Goal: Information Seeking & Learning: Learn about a topic

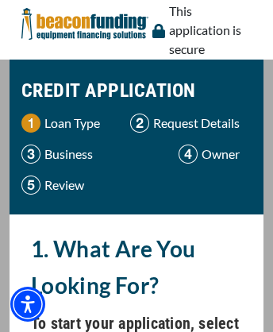
scroll to position [1235, 0]
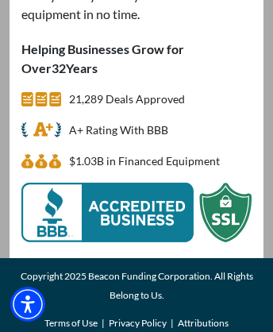
click at [137, 322] on link "Privacy Policy" at bounding box center [138, 323] width 58 height 19
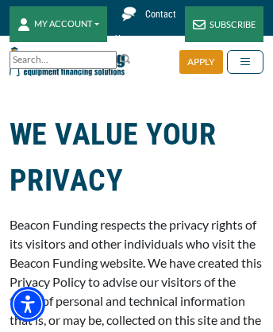
click at [224, 24] on div "SUBSCRIBE" at bounding box center [224, 24] width 79 height 36
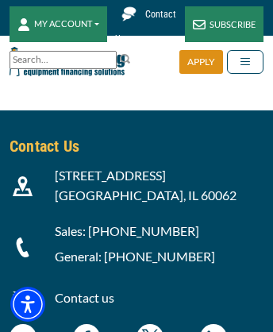
scroll to position [2793, 0]
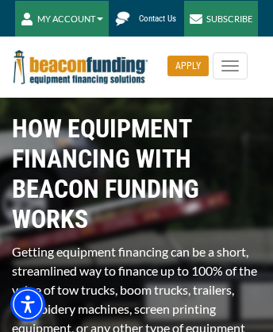
scroll to position [4208, 0]
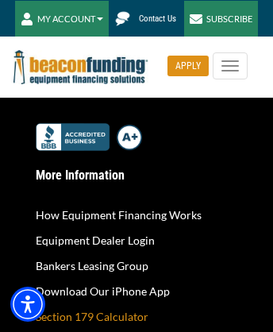
click at [137, 319] on p "Section 179 Calculator" at bounding box center [138, 316] width 204 height 19
